Goal: Download file/media

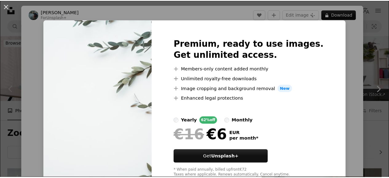
scroll to position [92, 0]
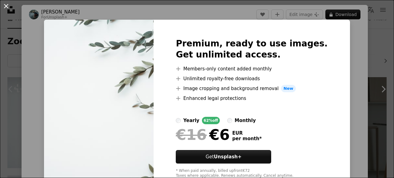
click at [6, 6] on button "An X shape" at bounding box center [5, 5] width 7 height 7
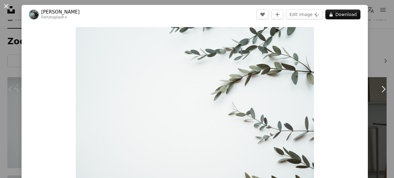
click at [7, 5] on button "An X shape" at bounding box center [5, 5] width 7 height 7
